Goal: Navigation & Orientation: Understand site structure

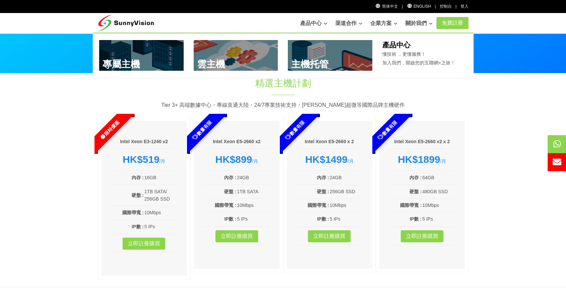
click at [227, 61] on link at bounding box center [236, 55] width 84 height 31
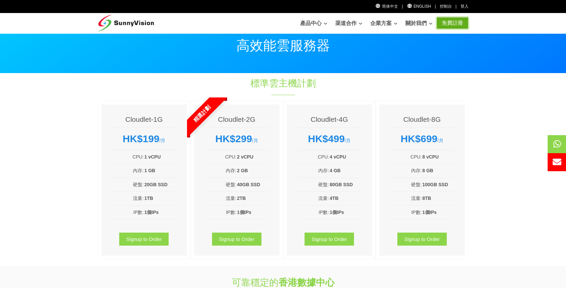
click at [457, 22] on link "免費註冊" at bounding box center [452, 23] width 32 height 12
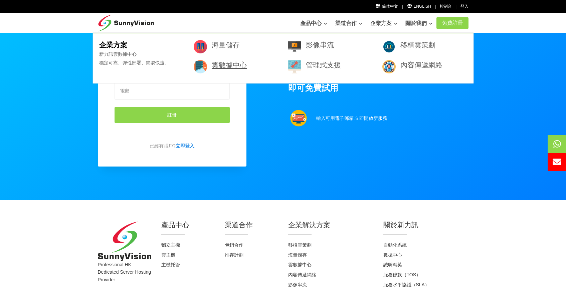
click at [239, 65] on link "雲數據中心" at bounding box center [229, 65] width 35 height 8
click at [222, 67] on link "雲數據中心" at bounding box center [229, 65] width 35 height 8
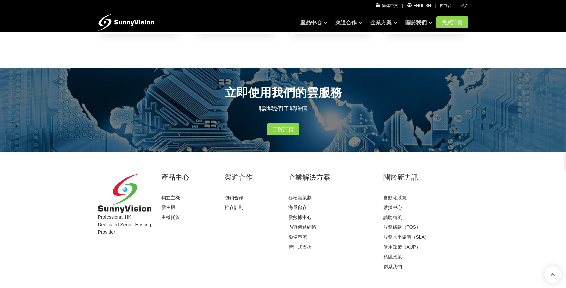
scroll to position [181, 0]
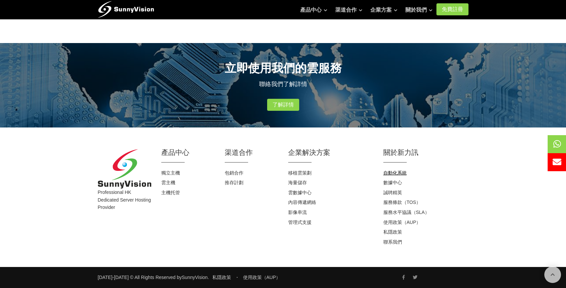
click at [396, 174] on link "自動化系統" at bounding box center [394, 172] width 23 height 5
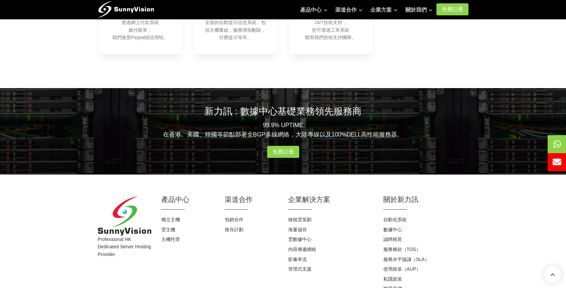
scroll to position [614, 0]
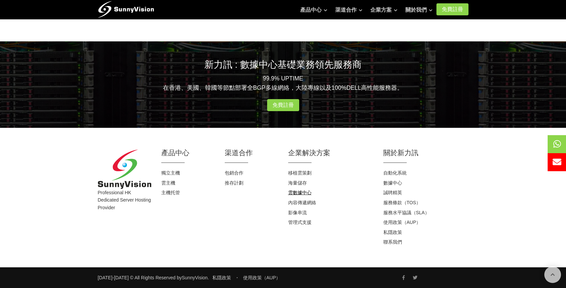
click at [300, 194] on link "雲數據中心" at bounding box center [299, 192] width 23 height 5
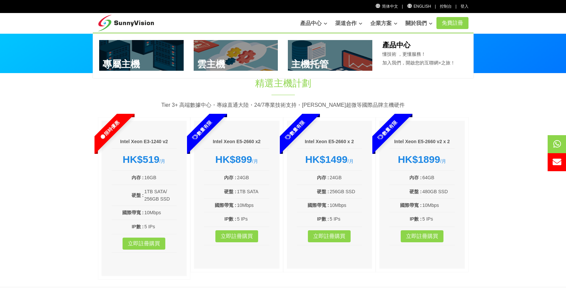
click at [145, 62] on link at bounding box center [141, 55] width 84 height 31
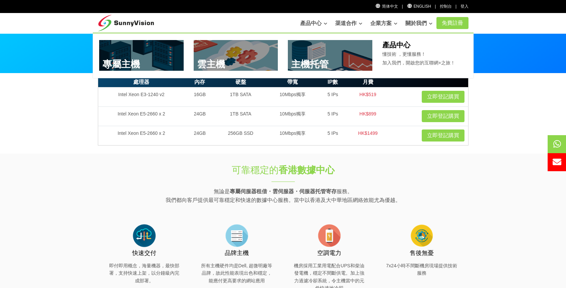
click at [227, 64] on link at bounding box center [236, 55] width 84 height 31
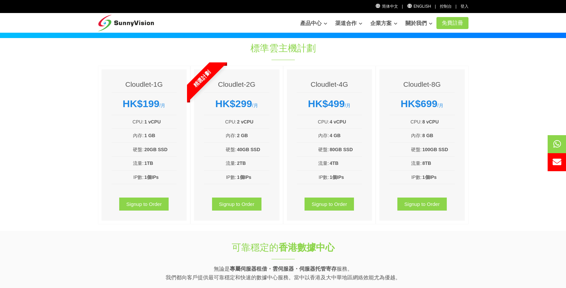
scroll to position [34, 0]
